Goal: Contribute content: Contribute content

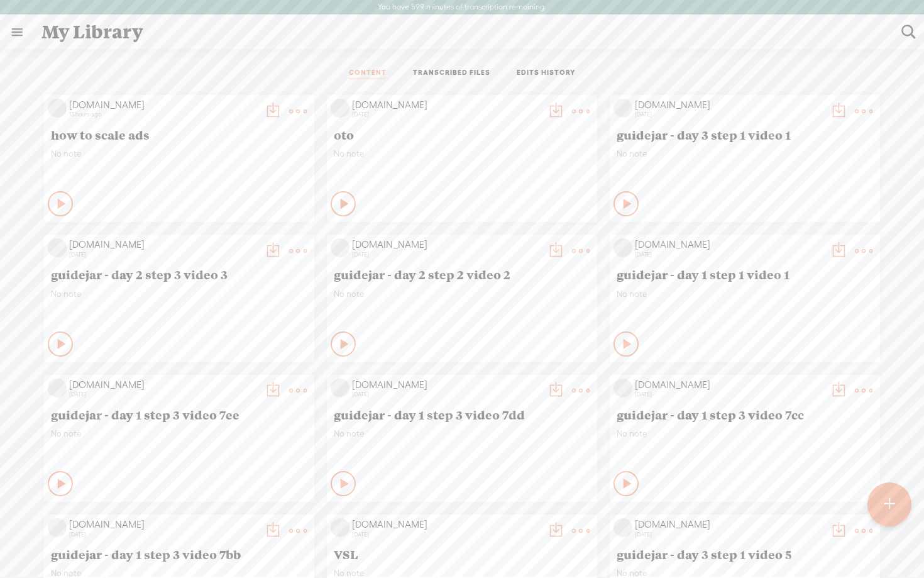
click at [296, 110] on t at bounding box center [298, 112] width 18 height 18
click at [197, 293] on link "Delete" at bounding box center [238, 298] width 126 height 29
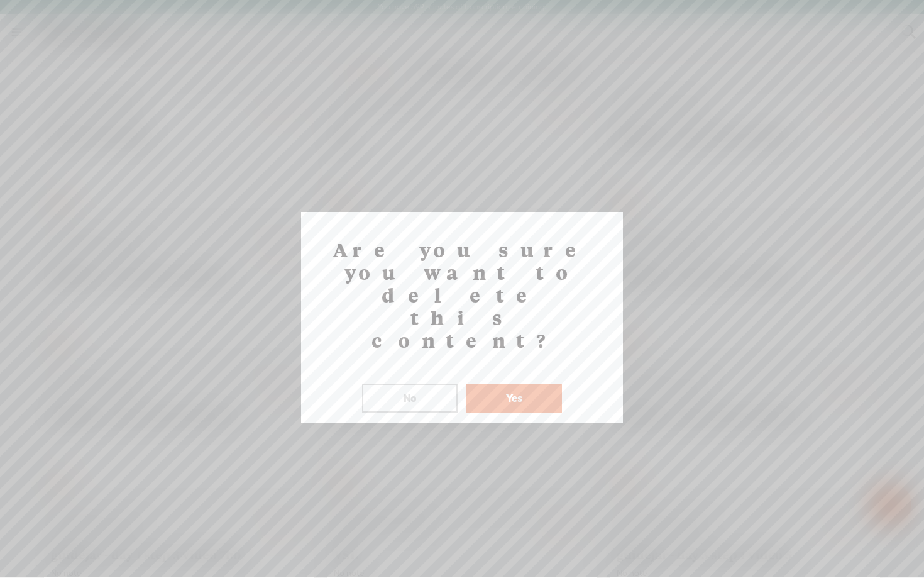
click at [507, 384] on button "Yes" at bounding box center [515, 398] width 96 height 29
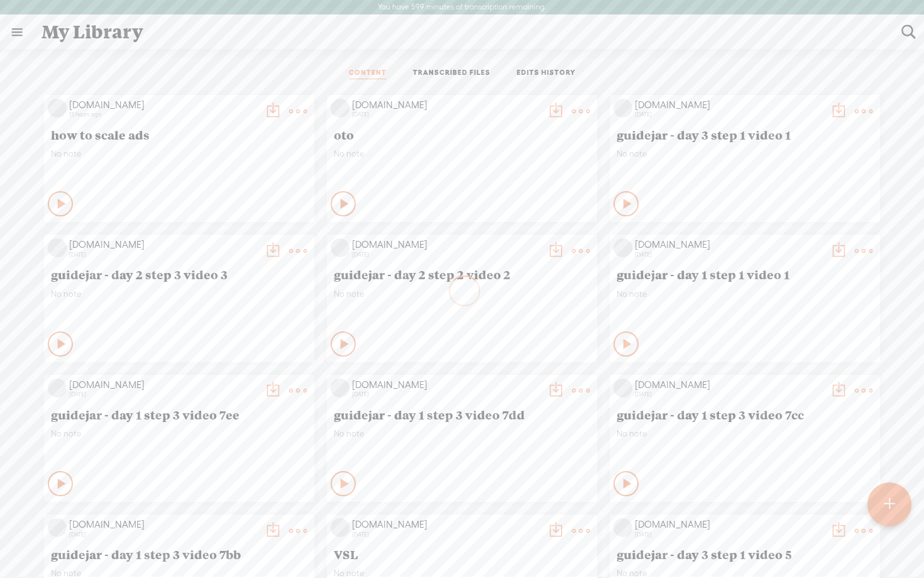
click at [902, 507] on div at bounding box center [890, 504] width 44 height 44
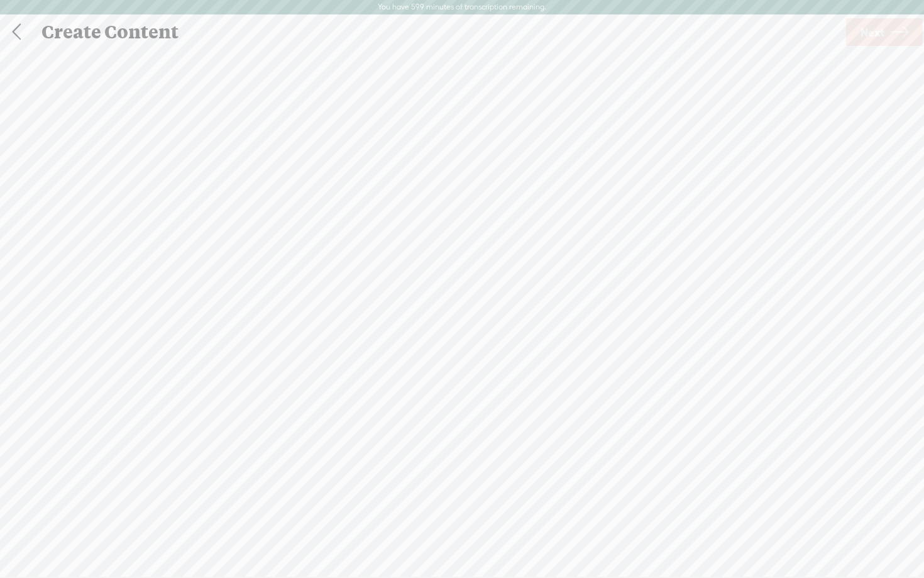
scroll to position [1, 0]
click at [431, 348] on span "Click to browse , or drag & drop your audio or video file here (File duration m…" at bounding box center [462, 354] width 273 height 36
click at [875, 39] on span "Next" at bounding box center [873, 32] width 24 height 32
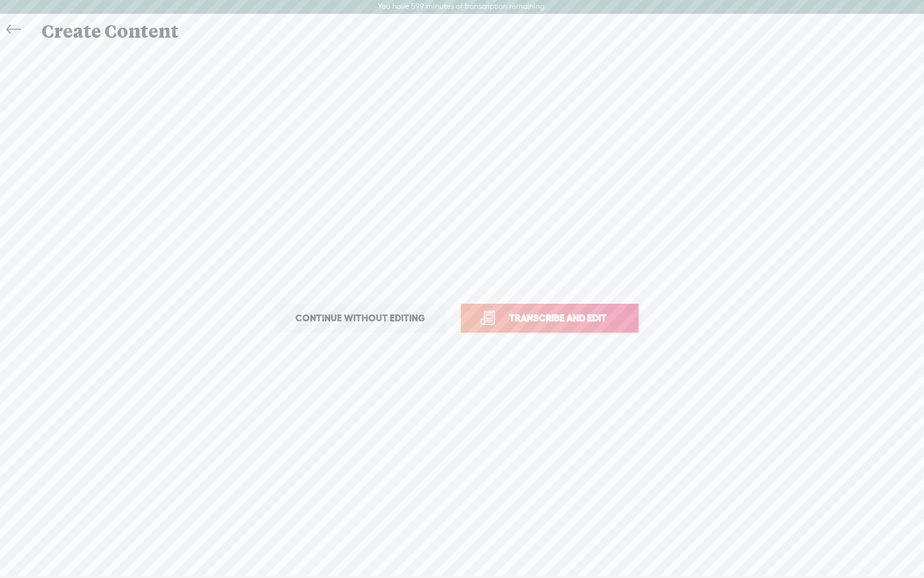
click at [535, 312] on span "Transcribe and edit" at bounding box center [558, 318] width 124 height 14
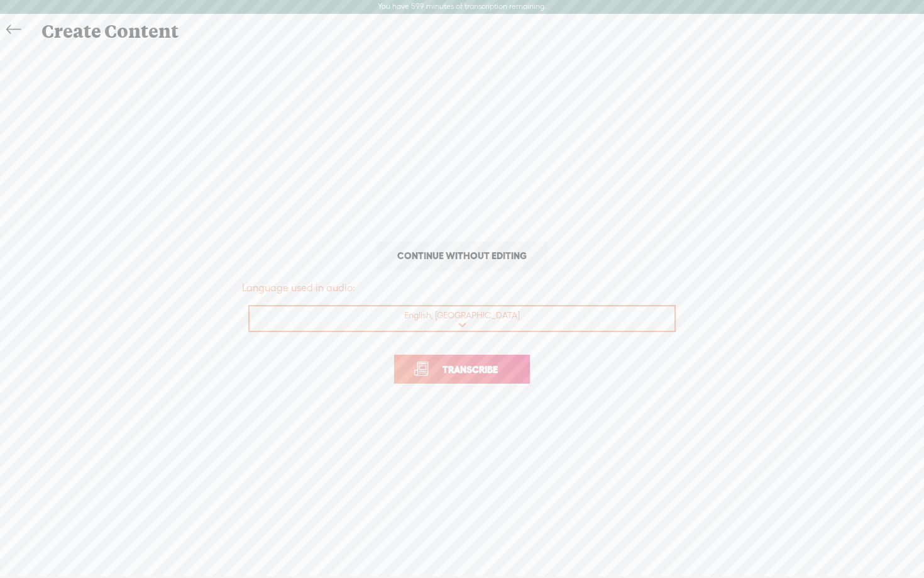
click at [457, 367] on span "Transcribe" at bounding box center [471, 369] width 82 height 14
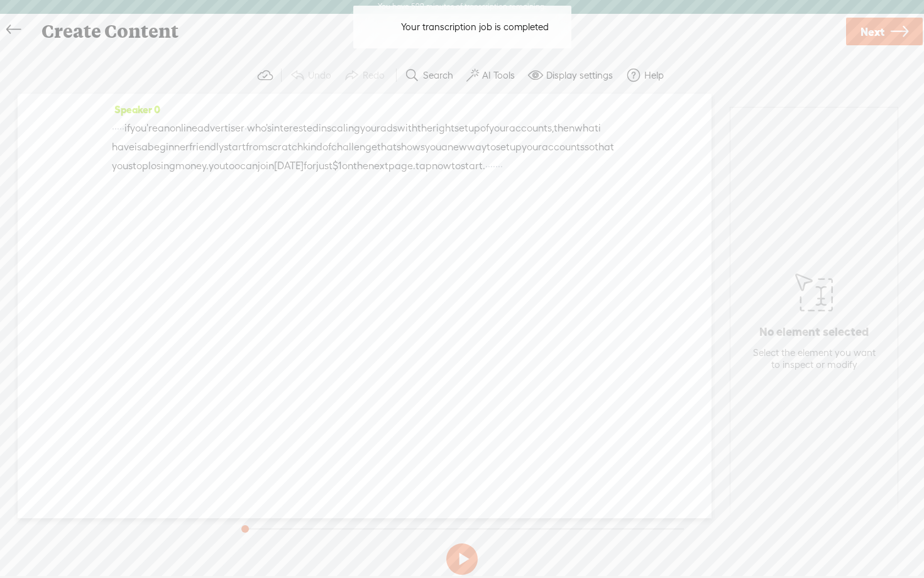
drag, startPoint x: 145, startPoint y: 130, endPoint x: 30, endPoint y: 127, distance: 115.1
click at [30, 127] on div "Speaker 0 · · · · · if you're an online advertiser · who's interested in scalin…" at bounding box center [365, 306] width 694 height 424
drag, startPoint x: 296, startPoint y: 186, endPoint x: 400, endPoint y: 200, distance: 105.4
click at [400, 186] on div "Speaker 0 [S] · · · · · if you're an online advertiser · who's interested in sc…" at bounding box center [365, 143] width 506 height 86
click at [487, 71] on label "AI Tools" at bounding box center [498, 75] width 33 height 13
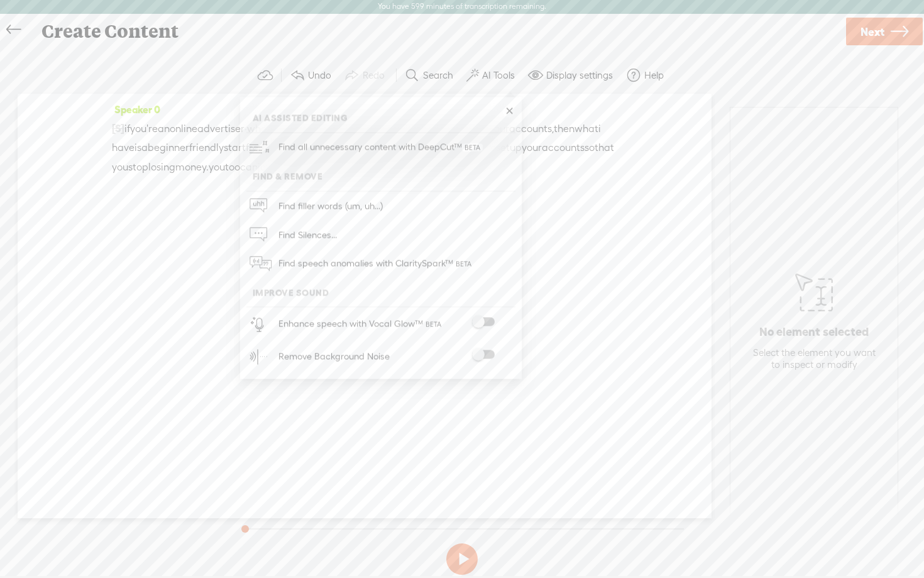
click at [491, 320] on span at bounding box center [483, 322] width 23 height 9
click at [490, 352] on span at bounding box center [483, 356] width 23 height 9
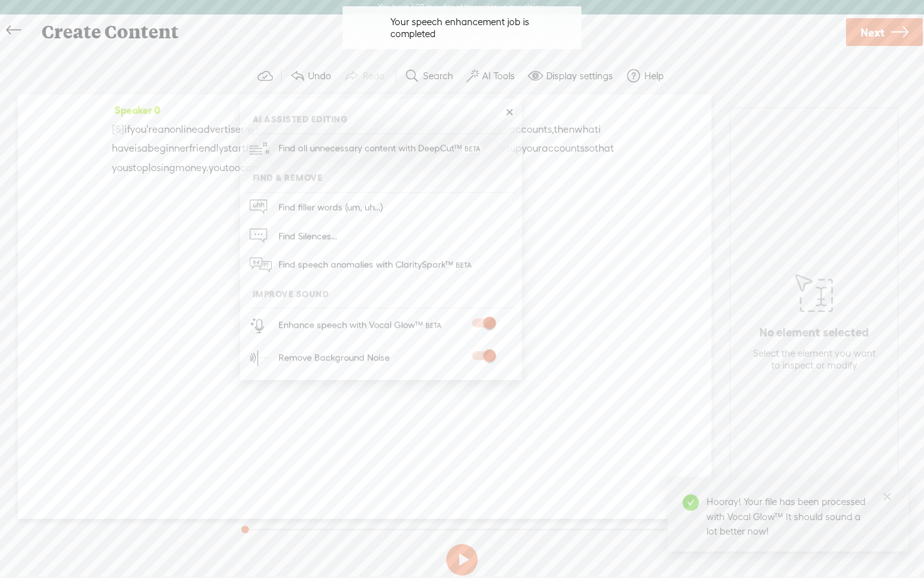
click at [466, 553] on button at bounding box center [461, 559] width 31 height 31
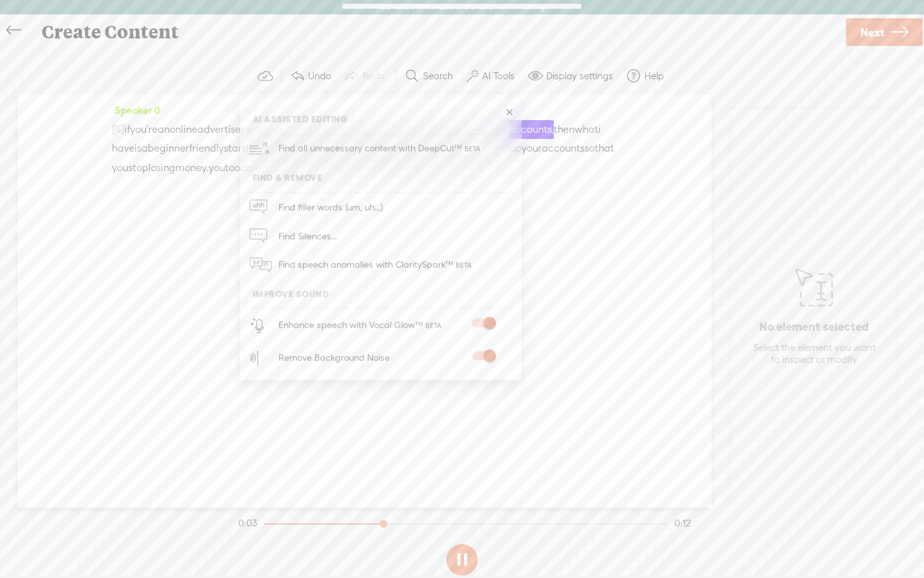
click at [508, 114] on link at bounding box center [509, 112] width 13 height 13
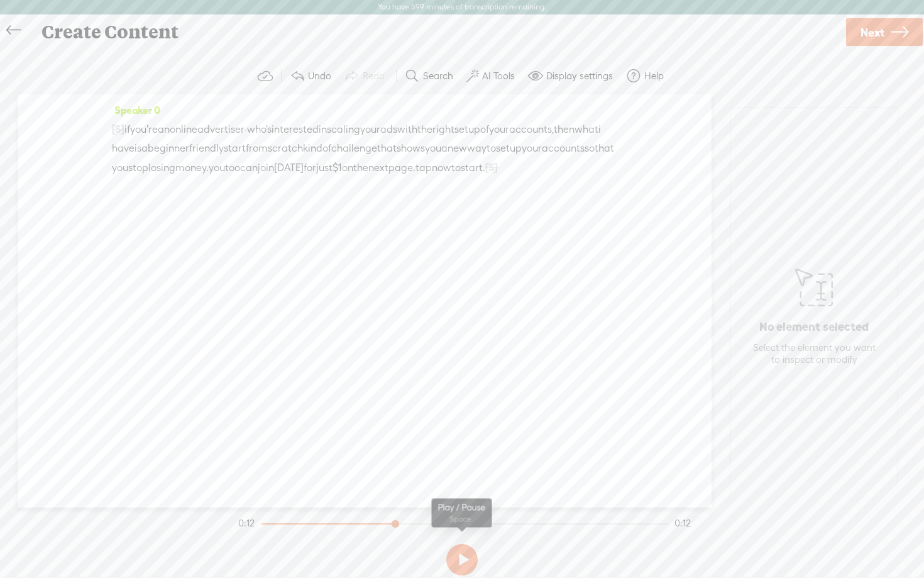
click at [467, 561] on button at bounding box center [461, 559] width 31 height 31
click at [501, 68] on button "AI Tools" at bounding box center [493, 76] width 62 height 25
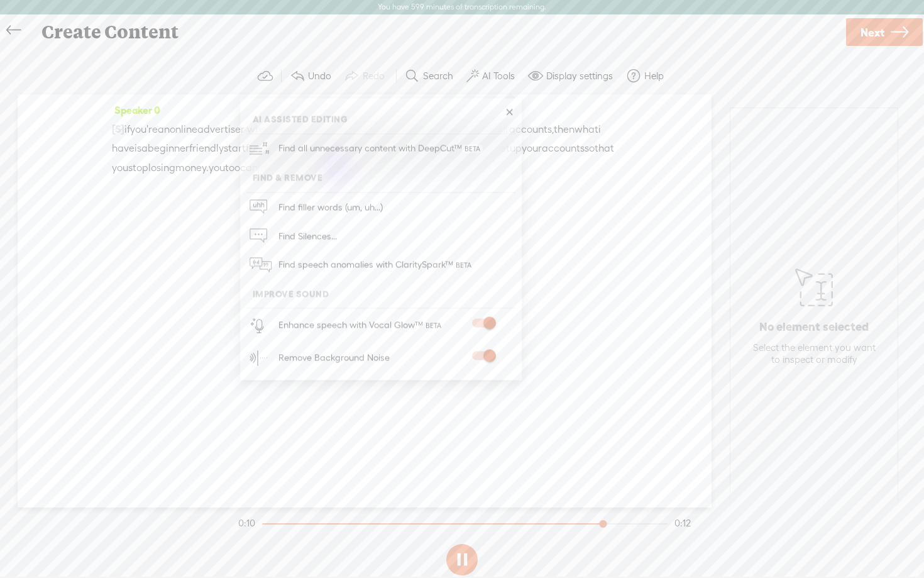
click at [11, 27] on icon at bounding box center [13, 30] width 14 height 28
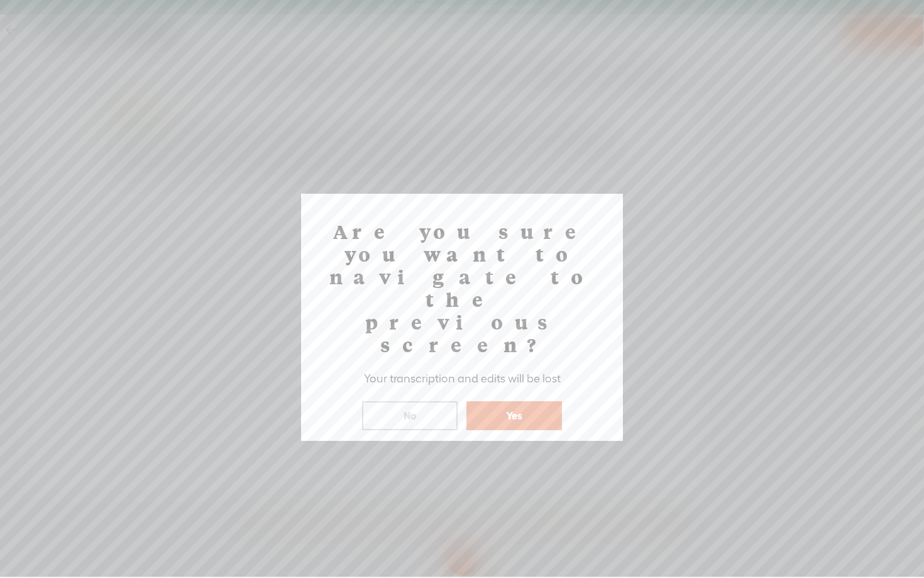
click at [419, 401] on button "No" at bounding box center [410, 415] width 96 height 29
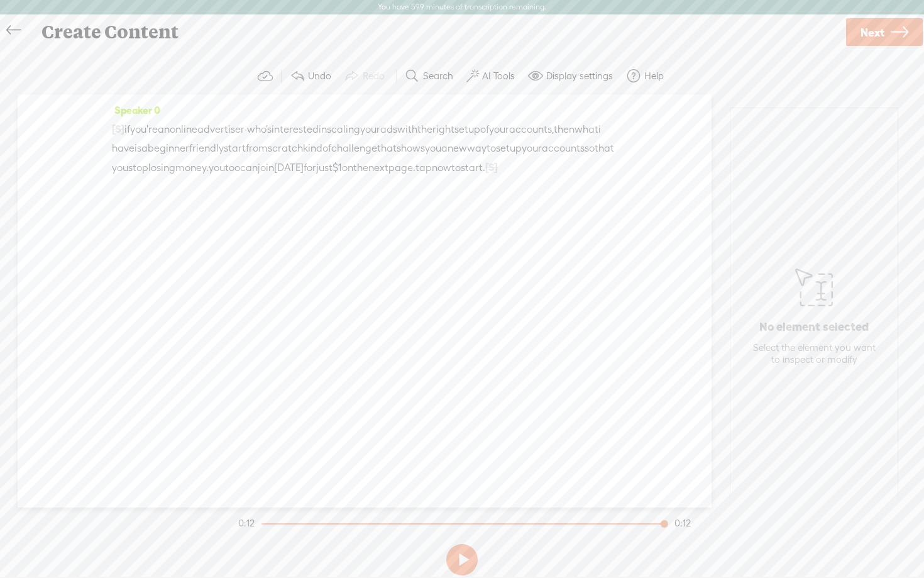
click at [11, 35] on icon at bounding box center [13, 30] width 14 height 28
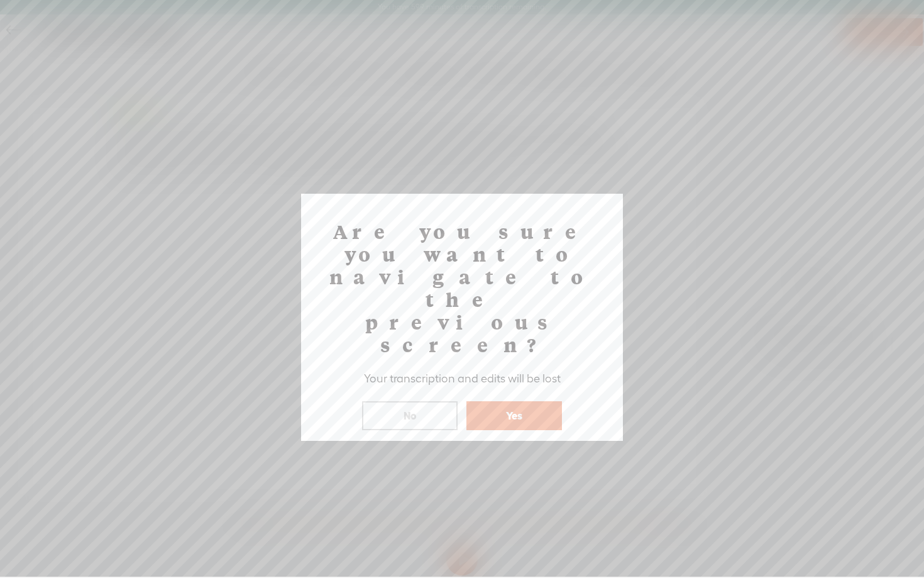
click at [514, 401] on button "Yes" at bounding box center [515, 415] width 96 height 29
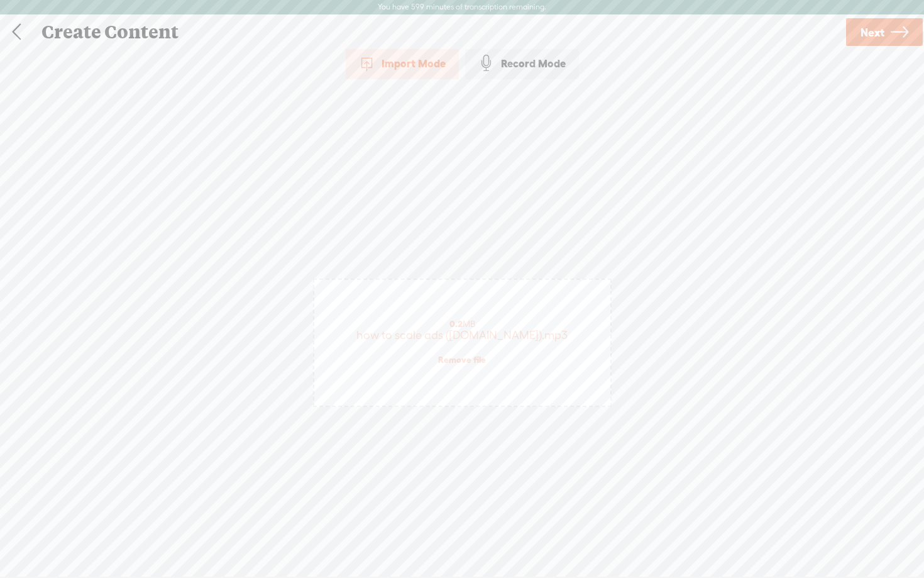
click at [480, 360] on link "Remove file" at bounding box center [462, 359] width 48 height 11
click at [392, 348] on span "browse" at bounding box center [382, 349] width 33 height 11
click at [898, 31] on icon at bounding box center [900, 32] width 18 height 32
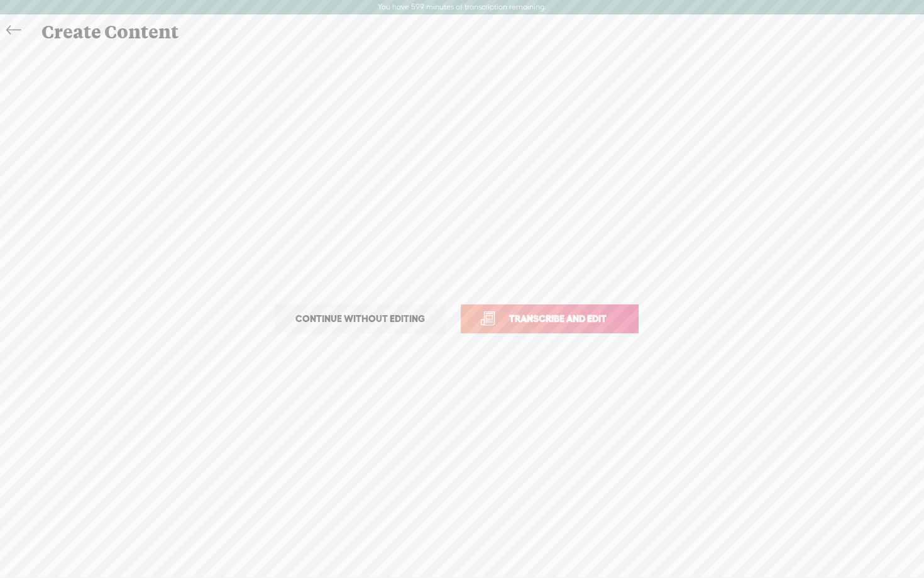
click at [505, 314] on span "Transcribe and edit" at bounding box center [558, 318] width 124 height 14
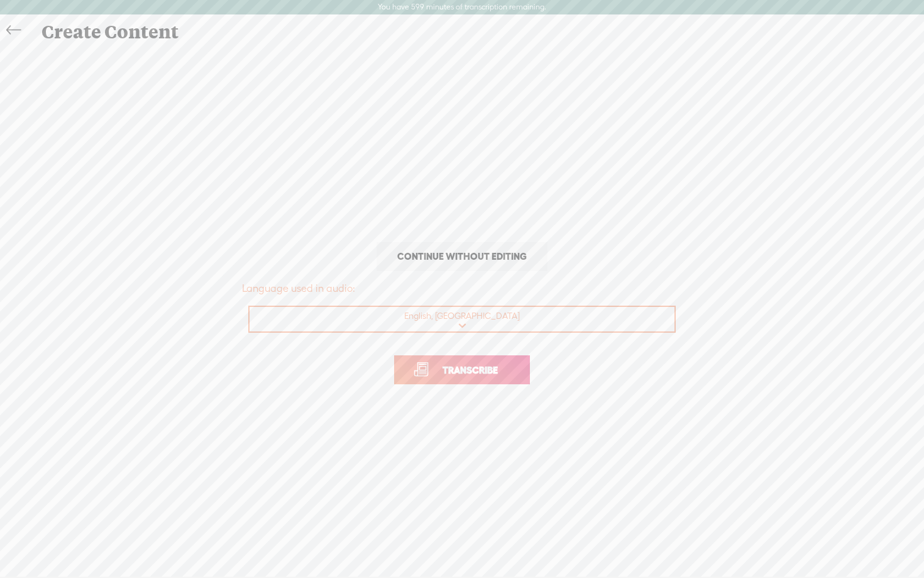
click at [458, 365] on span "Transcribe" at bounding box center [471, 370] width 82 height 14
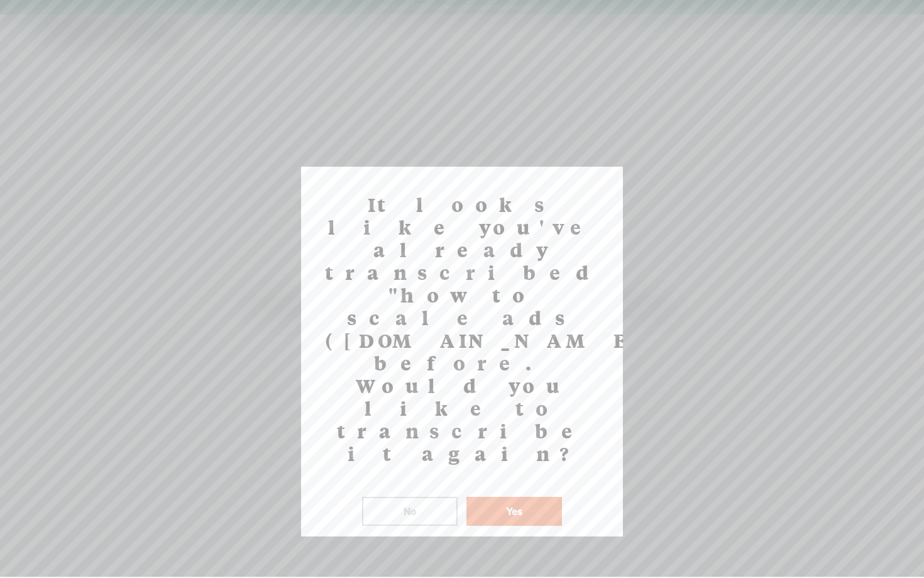
click at [505, 497] on button "Yes" at bounding box center [515, 511] width 96 height 29
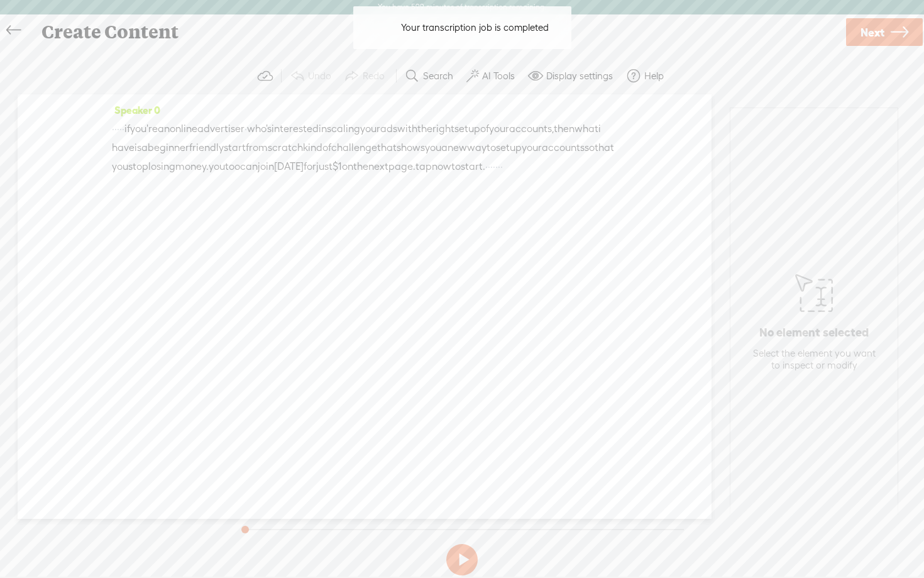
click at [463, 563] on button at bounding box center [461, 559] width 31 height 31
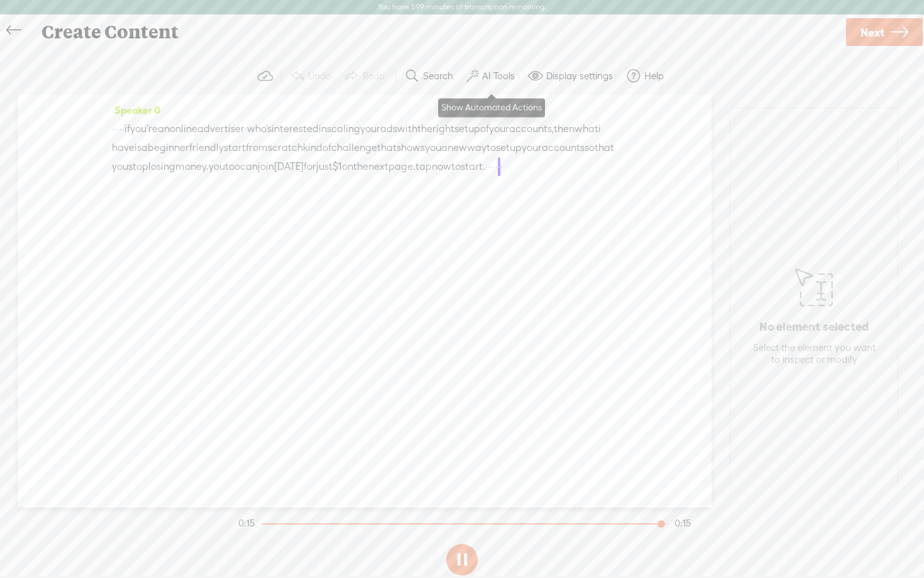
click at [487, 72] on label "AI Tools" at bounding box center [498, 76] width 33 height 13
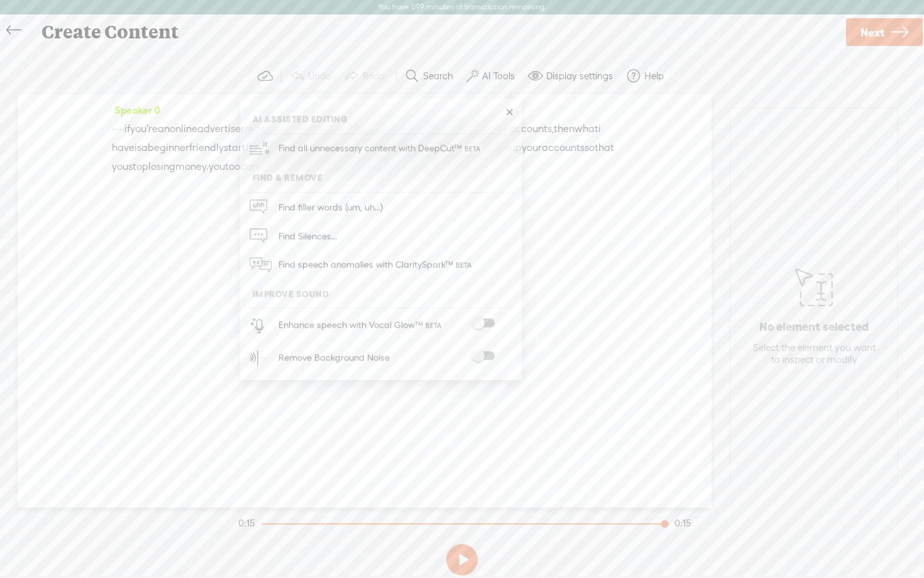
click at [489, 328] on div at bounding box center [483, 325] width 55 height 13
click at [487, 321] on span at bounding box center [483, 323] width 23 height 9
click at [489, 354] on span at bounding box center [483, 356] width 23 height 9
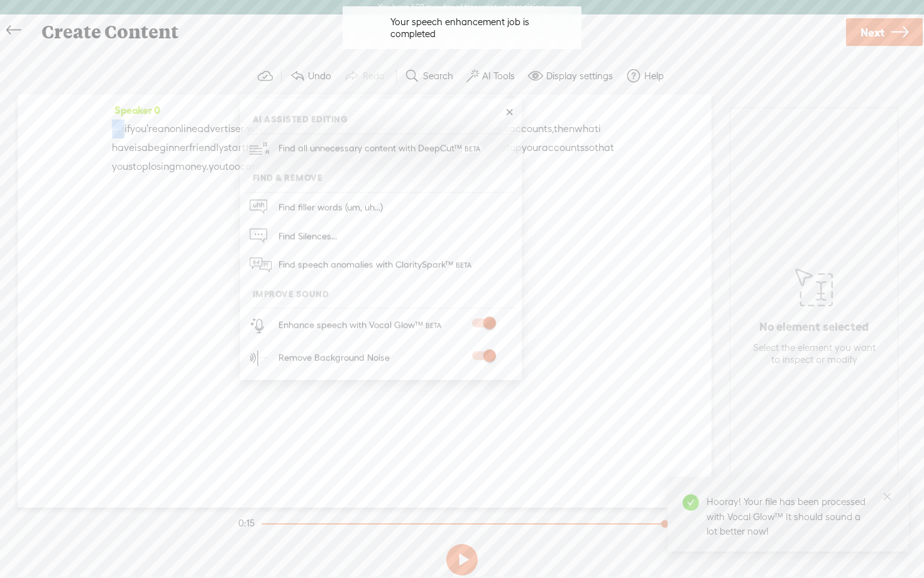
drag, startPoint x: 142, startPoint y: 130, endPoint x: 52, endPoint y: 130, distance: 90.6
click at [52, 130] on div "Speaker 0 · · · · · if you're an online advertiser · who's interested in scalin…" at bounding box center [365, 300] width 694 height 413
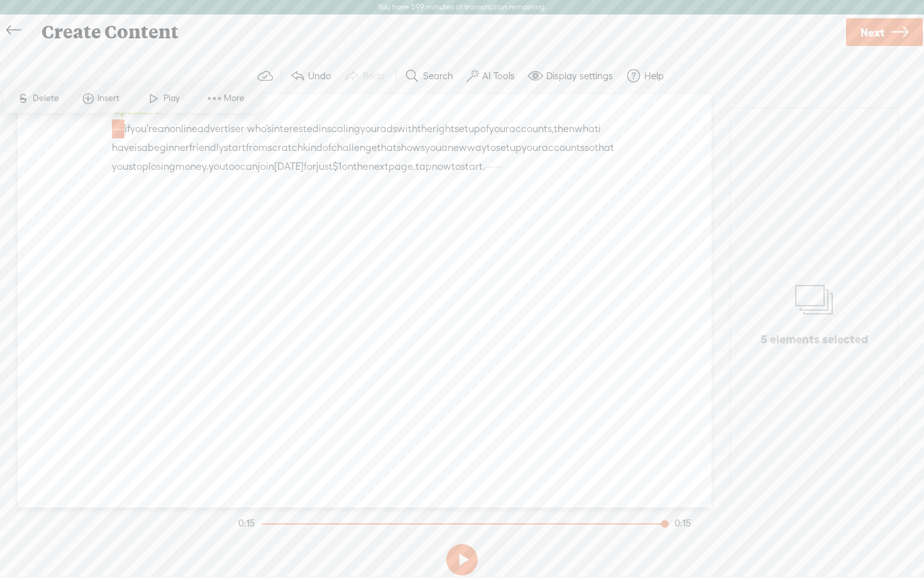
click at [53, 96] on span "Delete" at bounding box center [48, 98] width 30 height 13
drag, startPoint x: 296, startPoint y: 187, endPoint x: 380, endPoint y: 189, distance: 84.3
click at [380, 177] on div "[S] · · · · · if you're an online advertiser · who's interested in scaling your…" at bounding box center [365, 147] width 506 height 57
click at [250, 151] on span "Delete" at bounding box center [253, 155] width 30 height 13
click at [461, 562] on button at bounding box center [461, 559] width 31 height 31
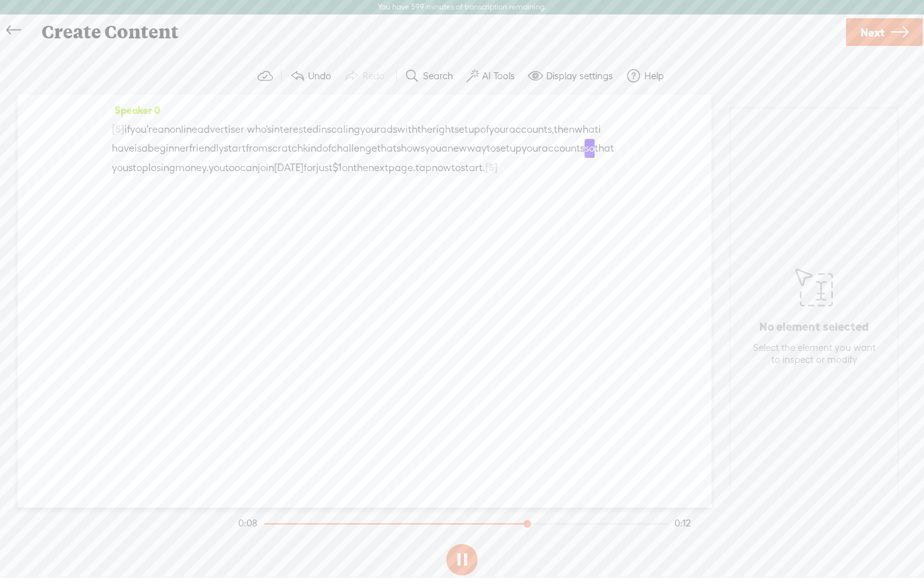
click at [461, 562] on button at bounding box center [461, 559] width 31 height 31
click at [887, 35] on link "Next" at bounding box center [884, 32] width 77 height 28
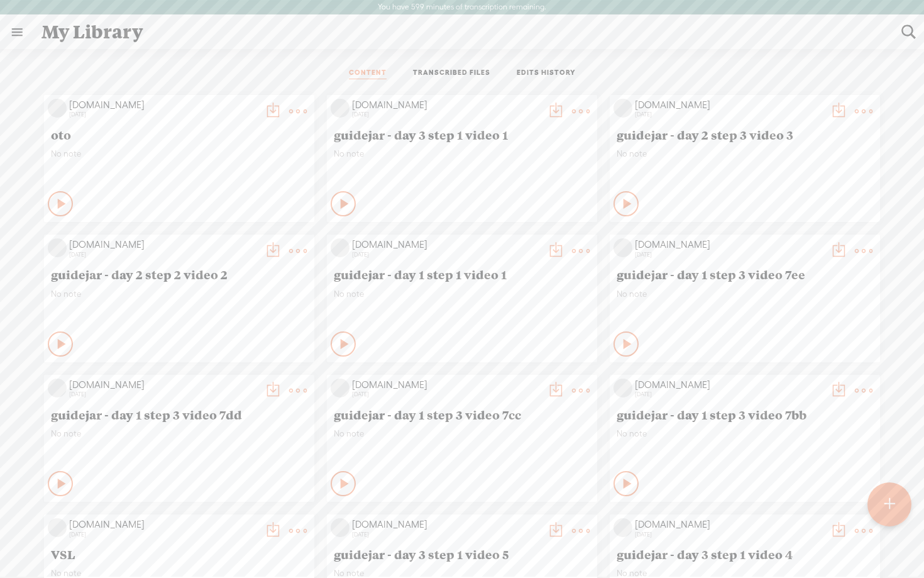
click at [889, 516] on t at bounding box center [889, 504] width 11 height 28
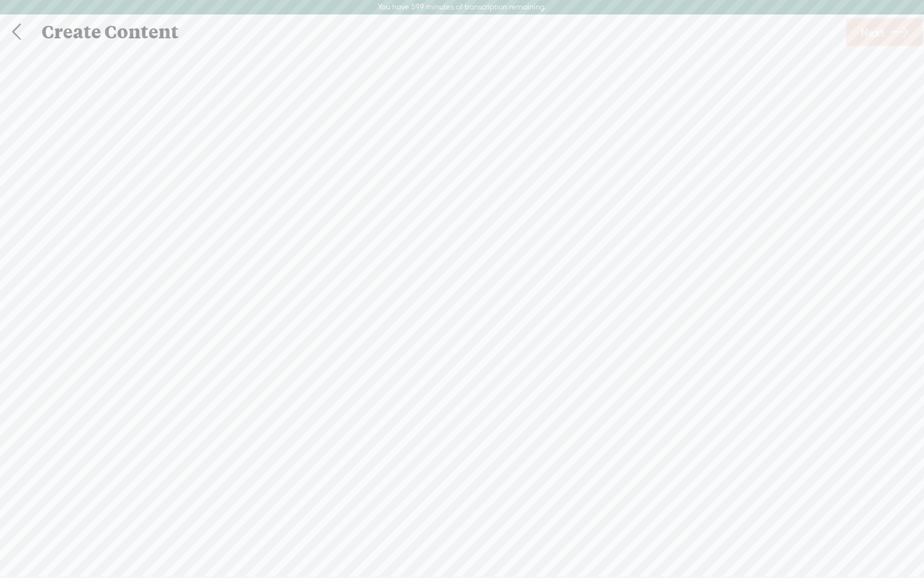
scroll to position [1, 0]
click at [452, 356] on div "(File duration must be less than 90 minutes)" at bounding box center [462, 361] width 260 height 10
click at [371, 344] on span "browse" at bounding box center [382, 348] width 33 height 11
click at [878, 43] on span "Next" at bounding box center [873, 32] width 24 height 32
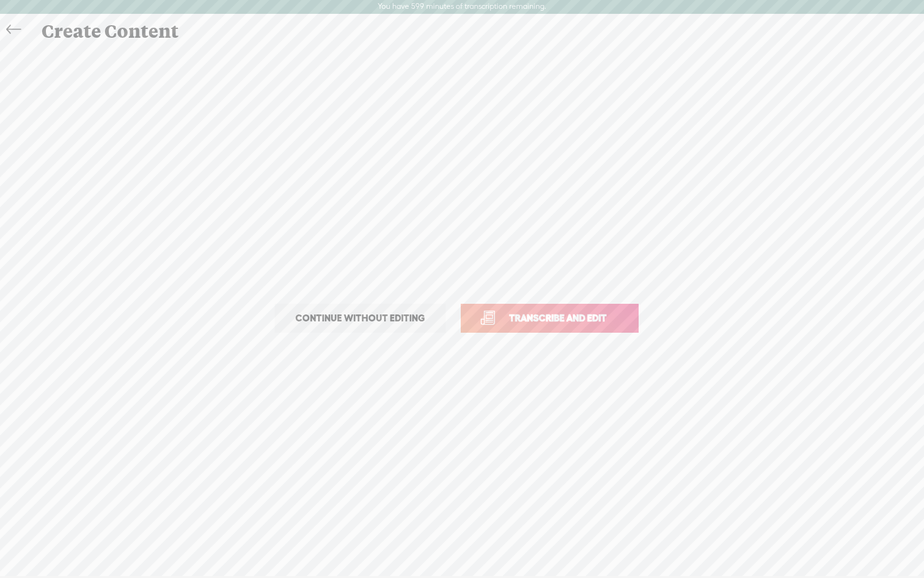
click at [589, 316] on span "Transcribe and edit" at bounding box center [558, 318] width 124 height 14
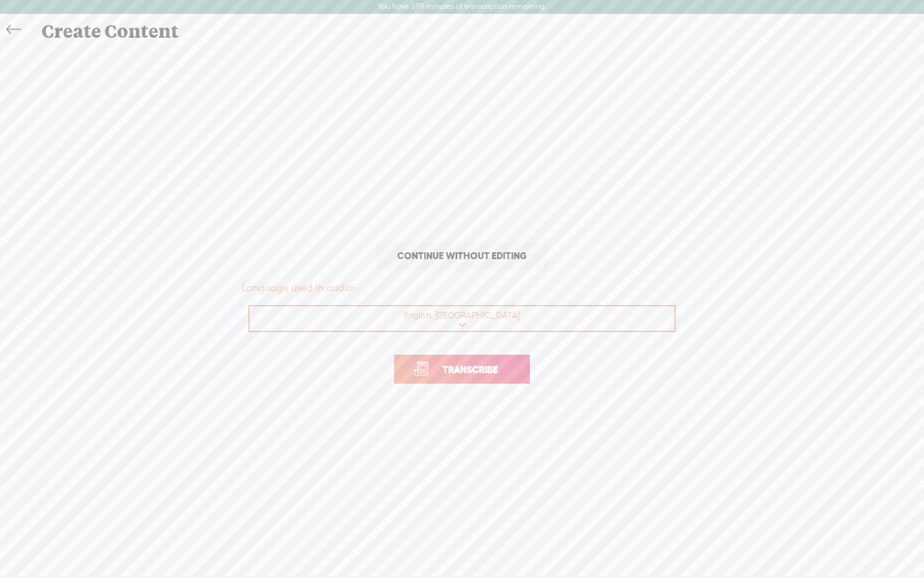
click at [485, 374] on span "Transcribe" at bounding box center [471, 369] width 82 height 14
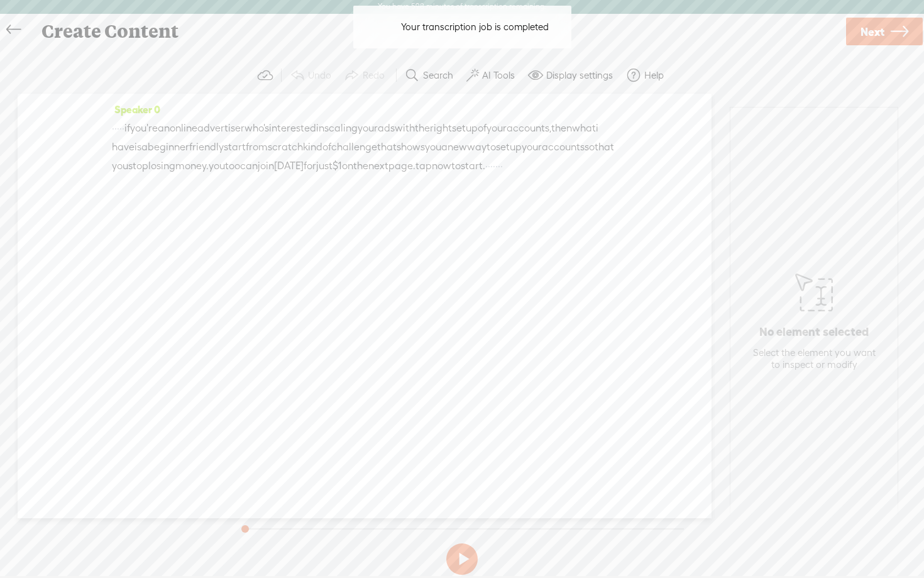
drag, startPoint x: 140, startPoint y: 124, endPoint x: 68, endPoint y: 124, distance: 71.7
click at [68, 124] on div "Speaker 0 · · · · · if you're an online advertiser who's interested in scaling …" at bounding box center [365, 306] width 694 height 424
drag, startPoint x: 299, startPoint y: 186, endPoint x: 543, endPoint y: 203, distance: 244.6
click at [543, 186] on div "Speaker 0 [S] · · · · · if you're an online advertiser who's interested in scal…" at bounding box center [365, 143] width 506 height 86
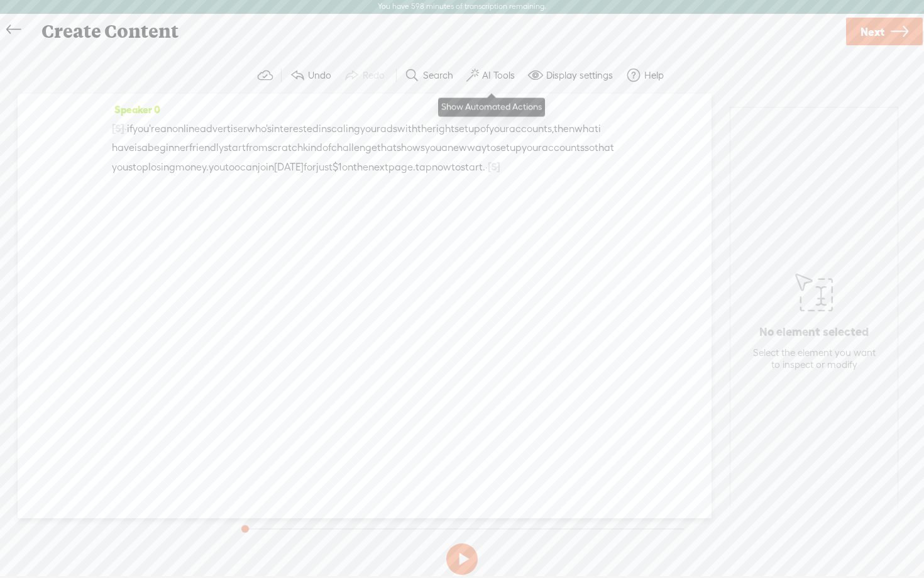
click at [492, 81] on button "AI Tools" at bounding box center [493, 75] width 62 height 25
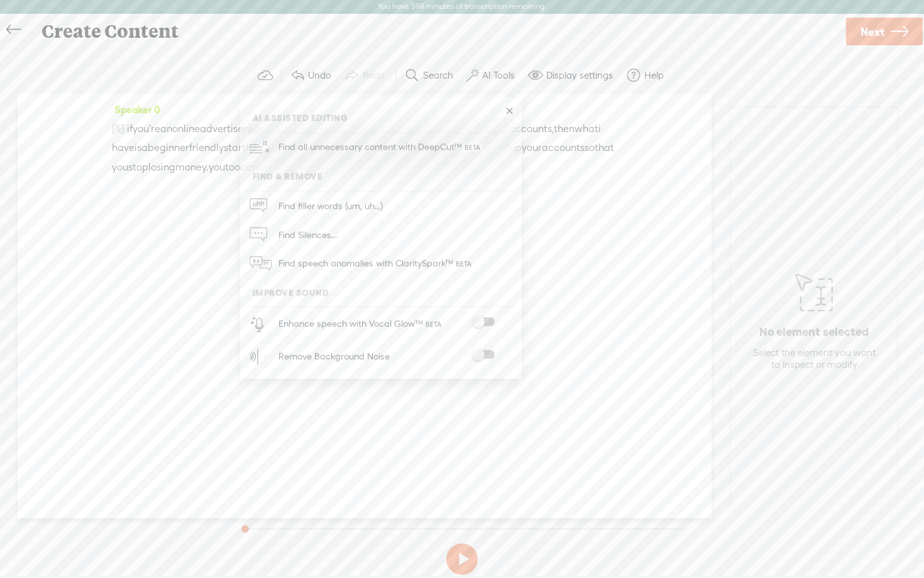
click at [487, 352] on span at bounding box center [483, 354] width 23 height 9
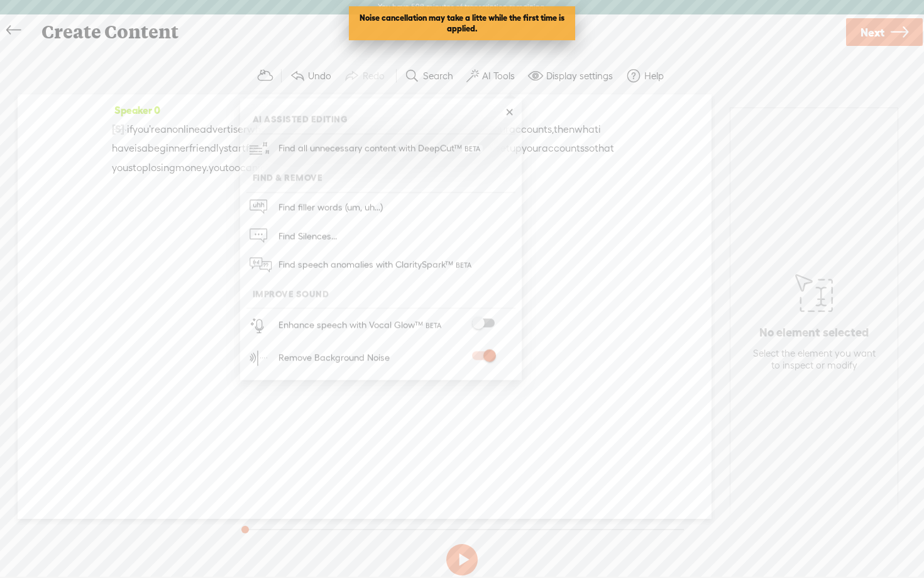
click at [487, 321] on span at bounding box center [483, 323] width 23 height 9
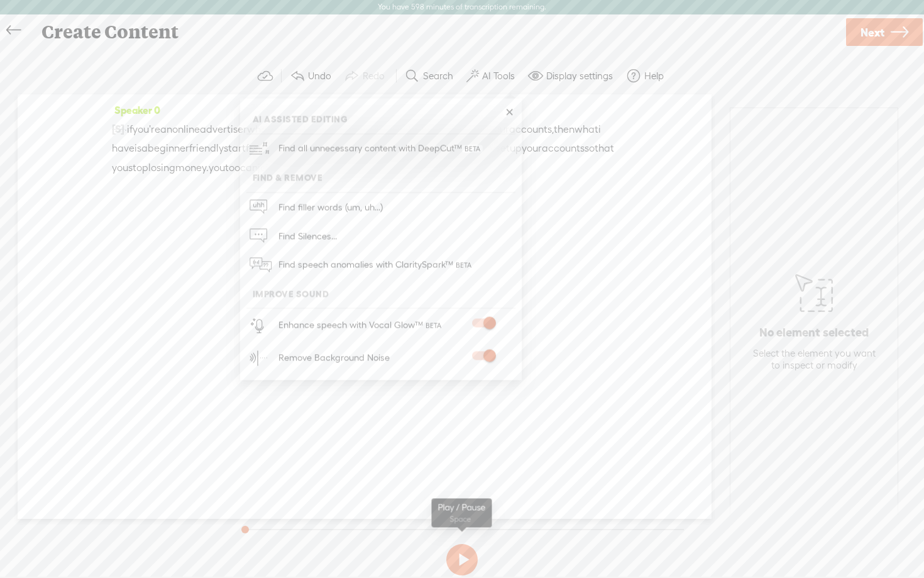
click at [467, 575] on section at bounding box center [462, 560] width 453 height 42
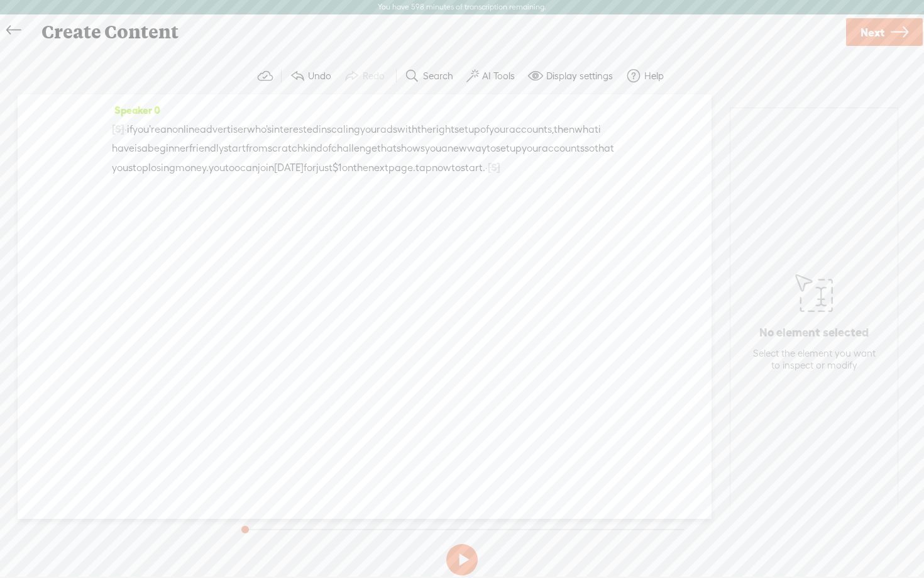
click at [465, 563] on button at bounding box center [461, 559] width 31 height 31
click at [885, 32] on link "Next" at bounding box center [884, 32] width 77 height 28
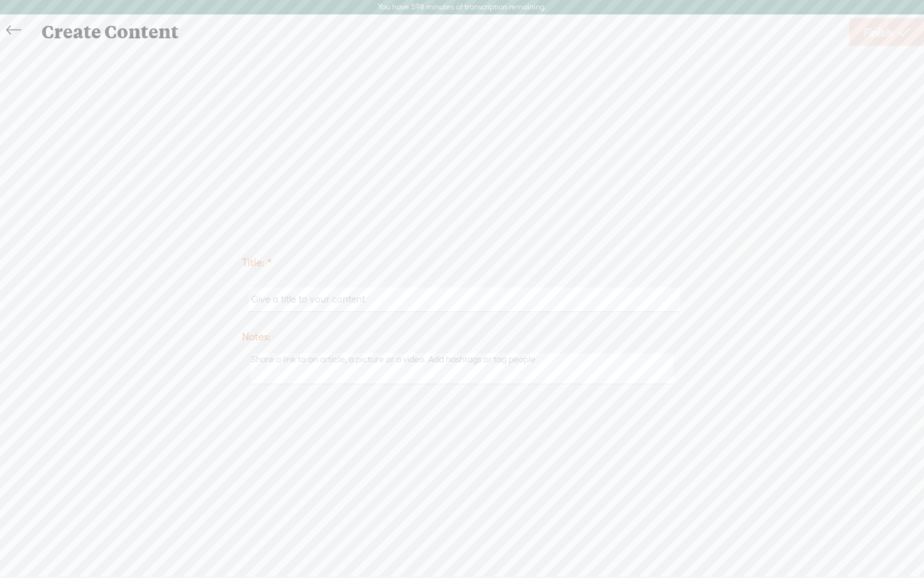
click at [340, 294] on input "text" at bounding box center [464, 299] width 431 height 25
type input "how to scale ads"
click at [884, 22] on span "Finish" at bounding box center [878, 32] width 29 height 32
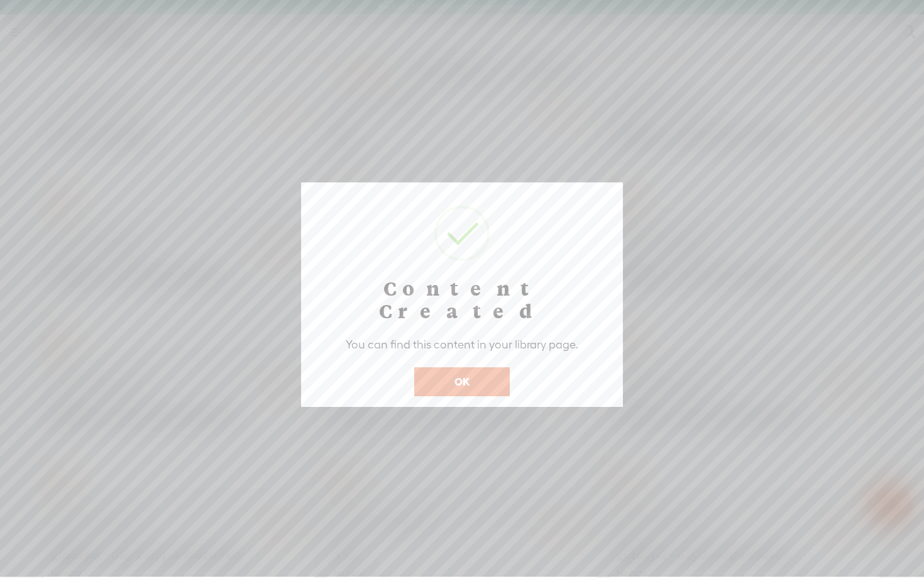
click at [448, 367] on button "OK" at bounding box center [462, 381] width 96 height 29
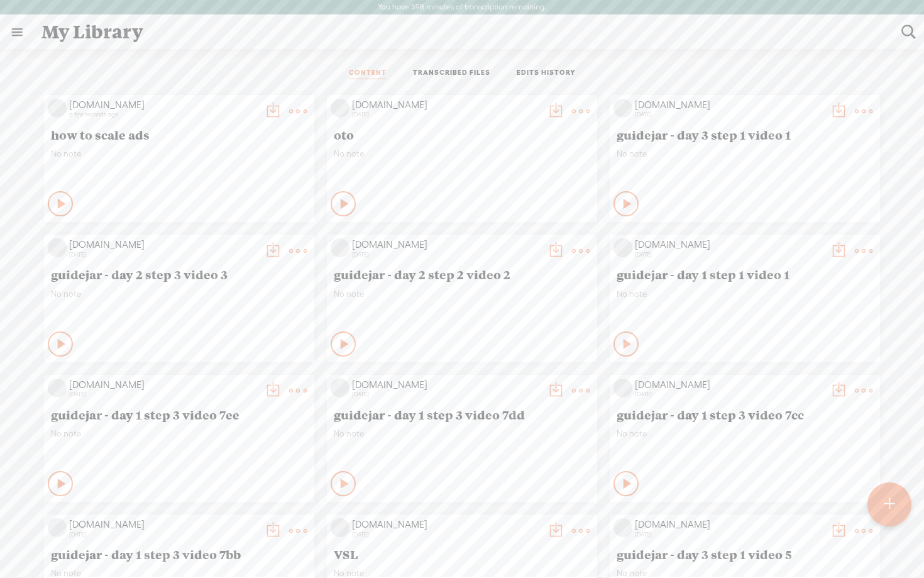
click at [267, 106] on t at bounding box center [273, 112] width 18 height 18
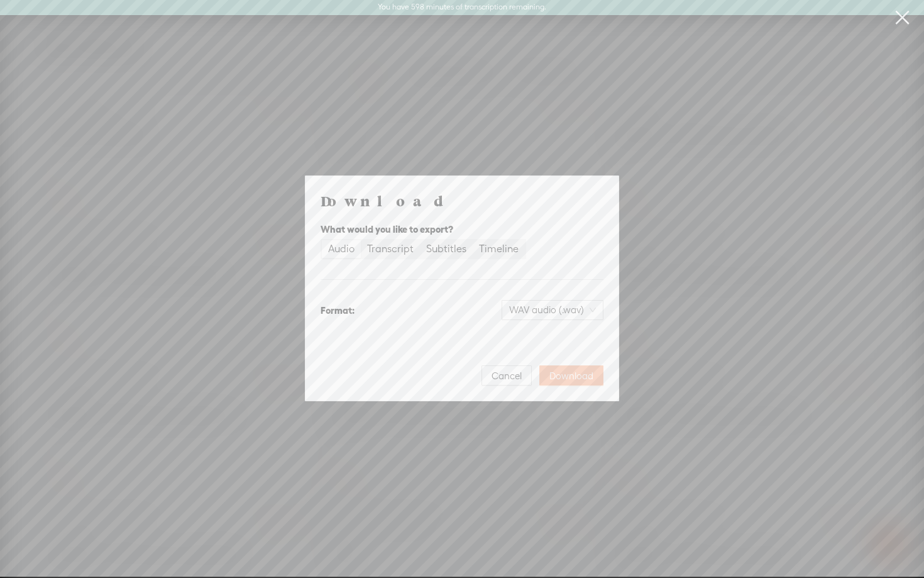
click at [584, 376] on span "Download" at bounding box center [572, 376] width 44 height 13
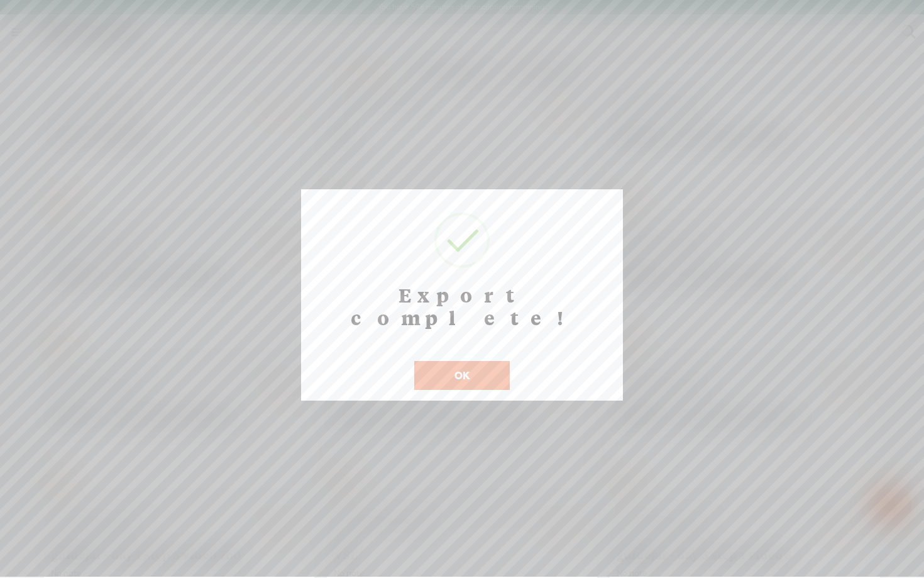
click at [452, 366] on button "OK" at bounding box center [462, 375] width 96 height 29
